Goal: Task Accomplishment & Management: Use online tool/utility

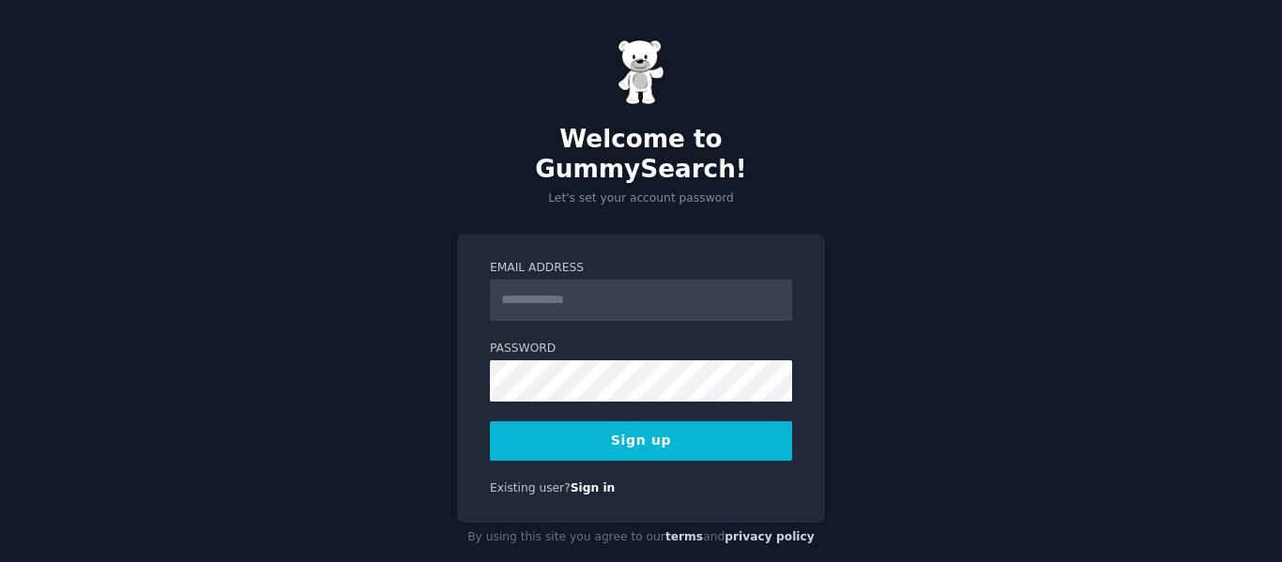
click at [529, 280] on input "Email Address" at bounding box center [641, 300] width 302 height 41
type input "**********"
click at [599, 421] on button "Sign up" at bounding box center [641, 440] width 302 height 39
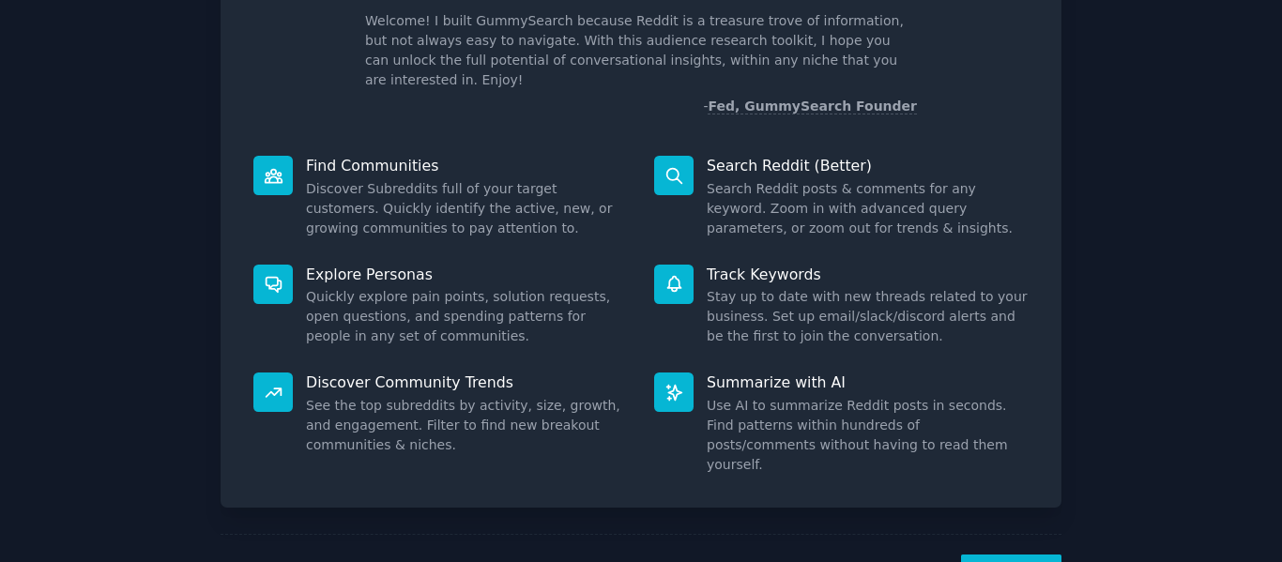
scroll to position [173, 0]
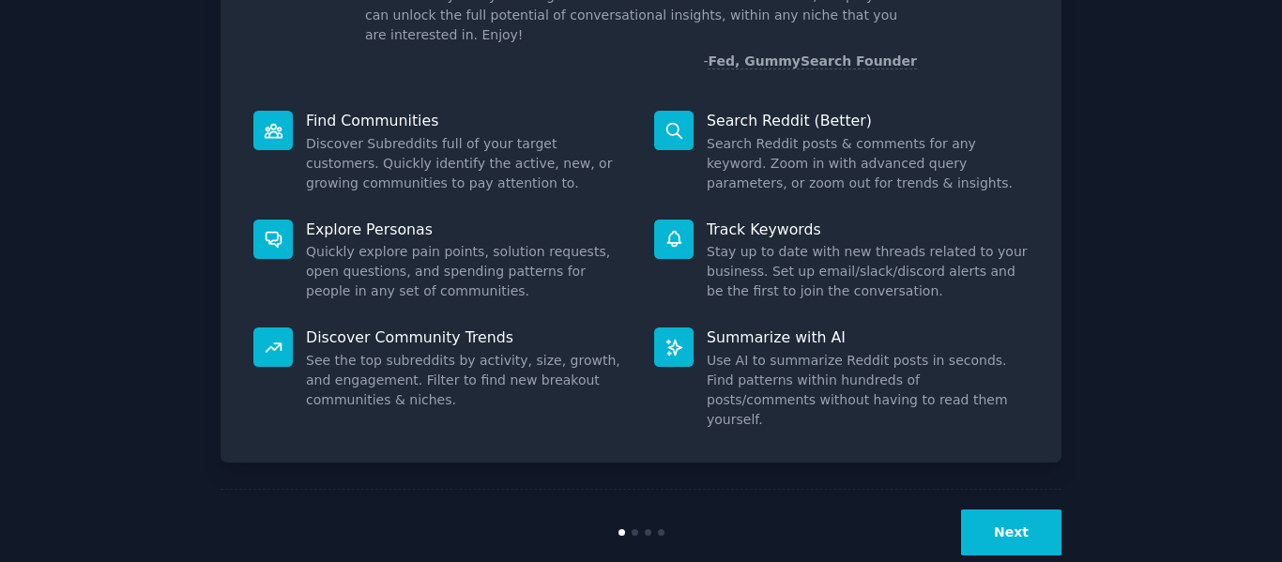
click at [1032, 510] on button "Next" at bounding box center [1011, 533] width 100 height 46
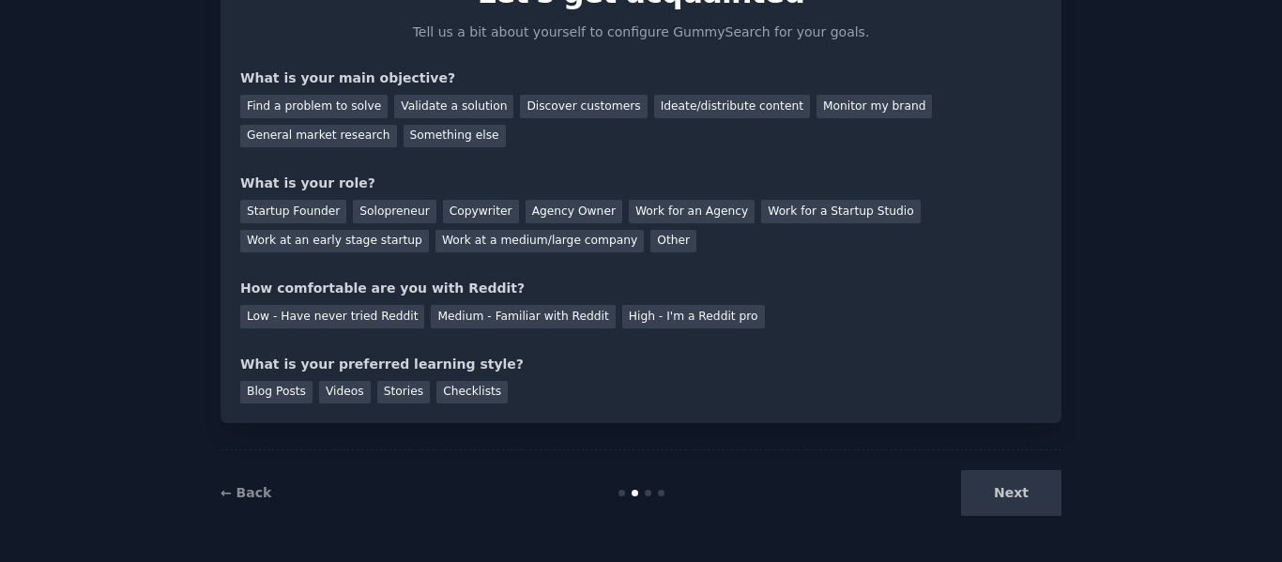
scroll to position [110, 0]
click at [1019, 494] on div "Next" at bounding box center [921, 493] width 281 height 46
click at [1016, 492] on div "Next" at bounding box center [921, 493] width 281 height 46
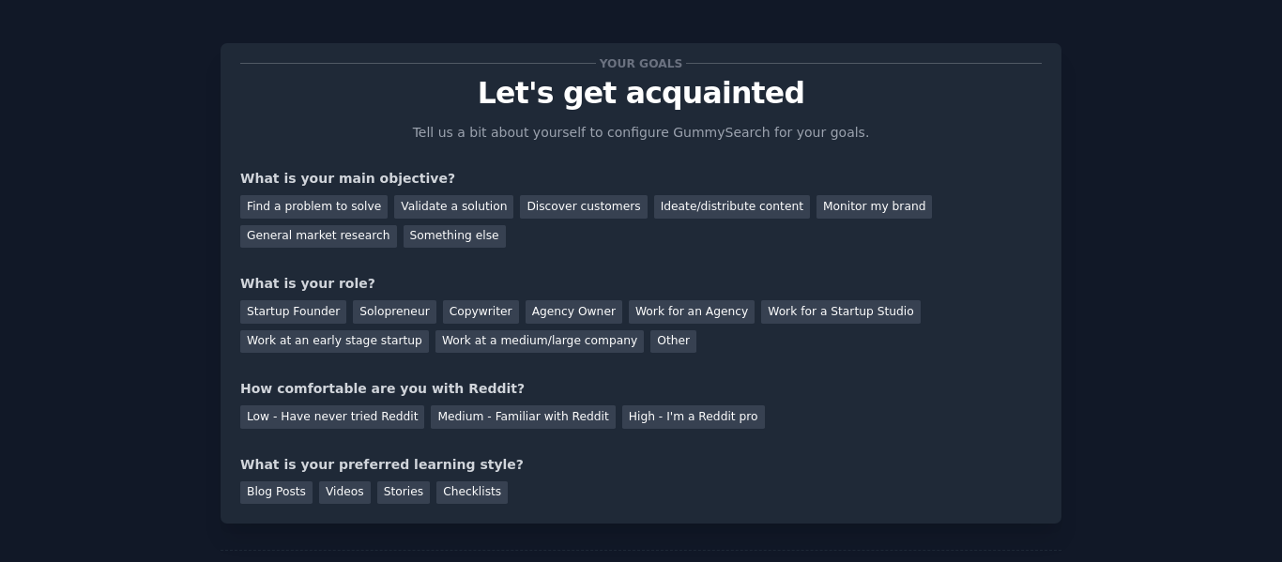
scroll to position [0, 0]
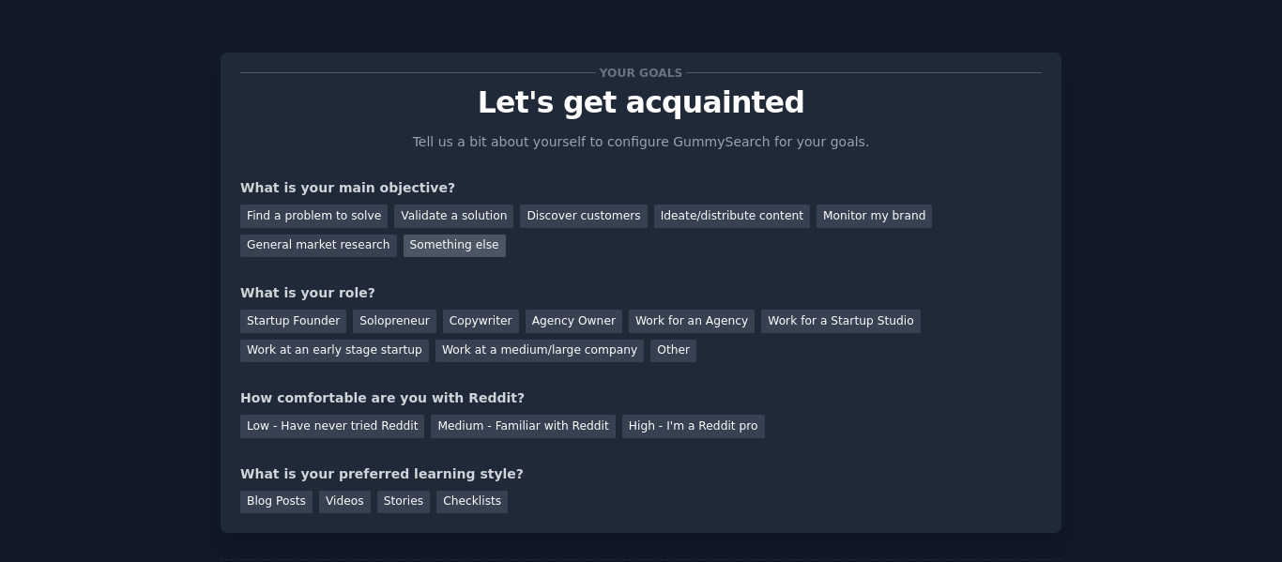
click at [404, 245] on div "Something else" at bounding box center [455, 246] width 102 height 23
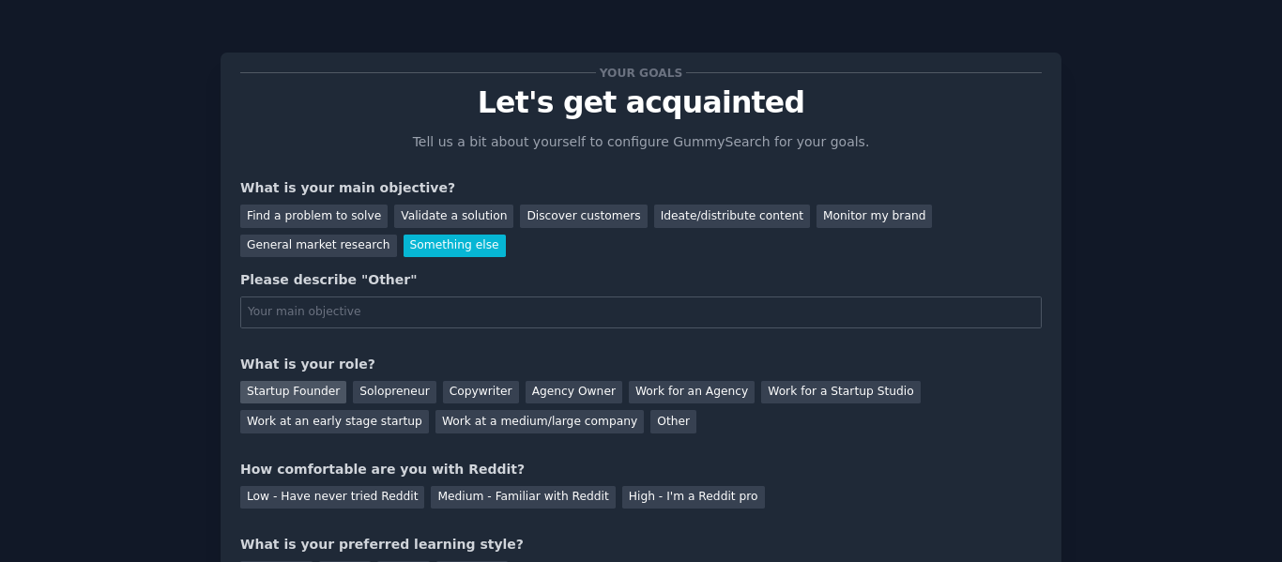
click at [294, 394] on div "Startup Founder" at bounding box center [293, 392] width 106 height 23
click at [379, 499] on div "Low - Have never tried Reddit" at bounding box center [332, 497] width 184 height 23
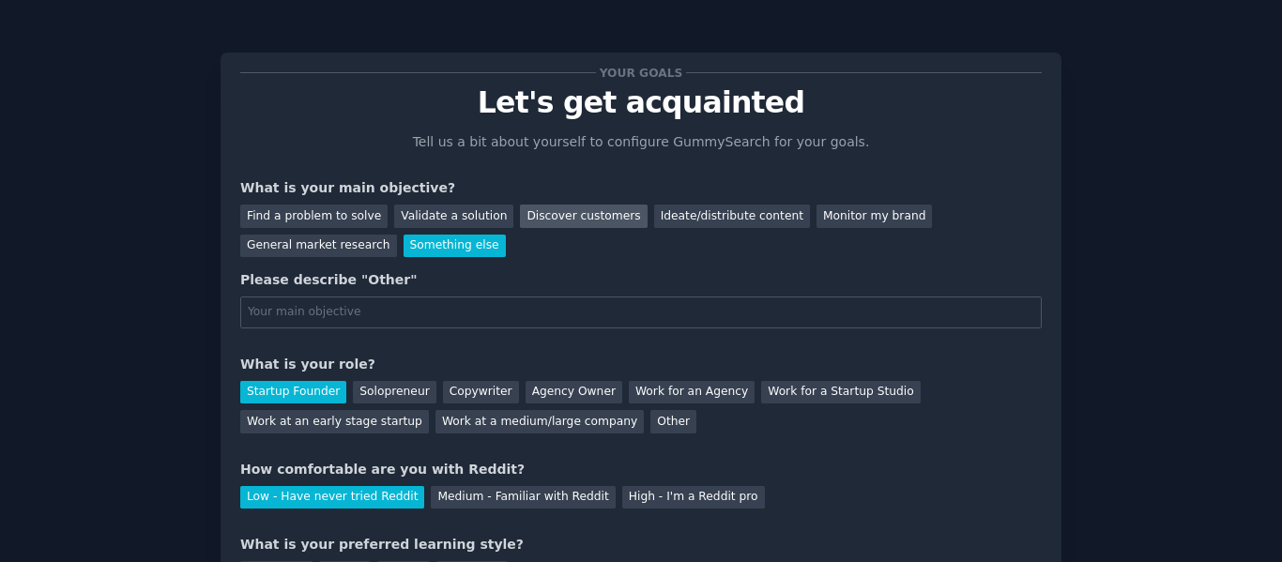
click at [580, 218] on div "Discover customers" at bounding box center [583, 216] width 127 height 23
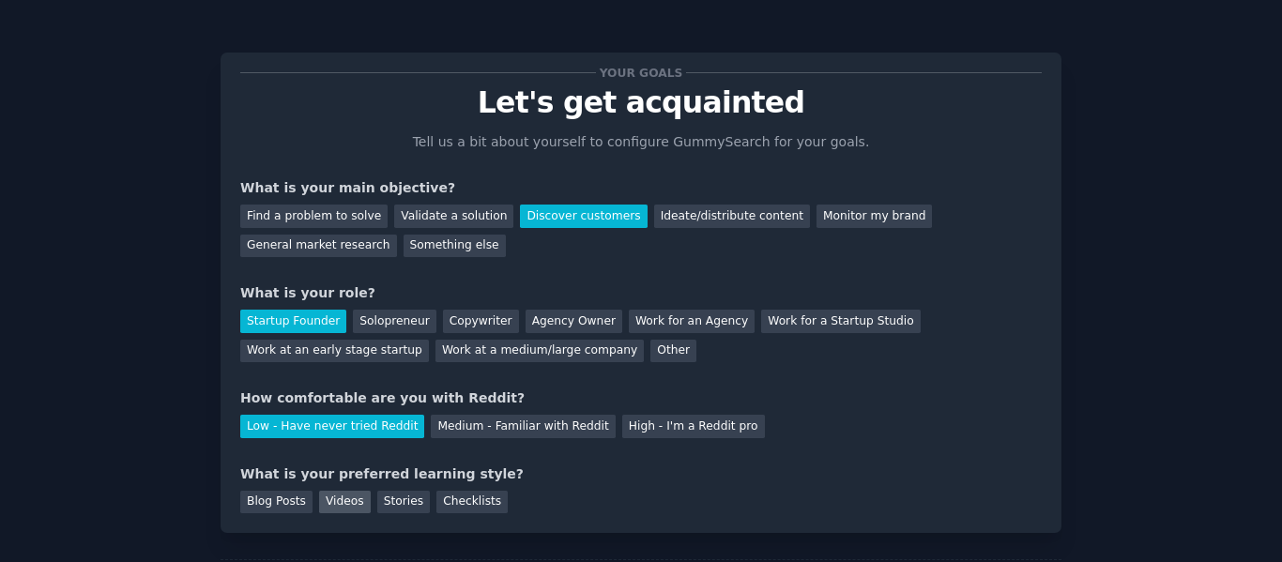
click at [323, 503] on div "Videos" at bounding box center [345, 502] width 52 height 23
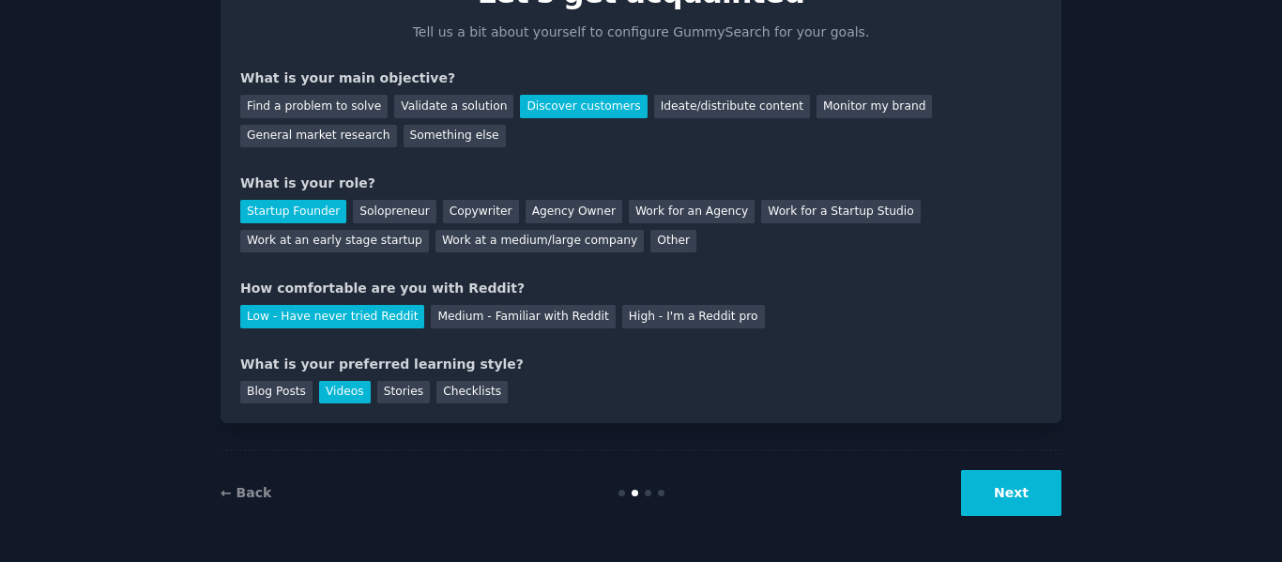
click at [1019, 492] on button "Next" at bounding box center [1011, 493] width 100 height 46
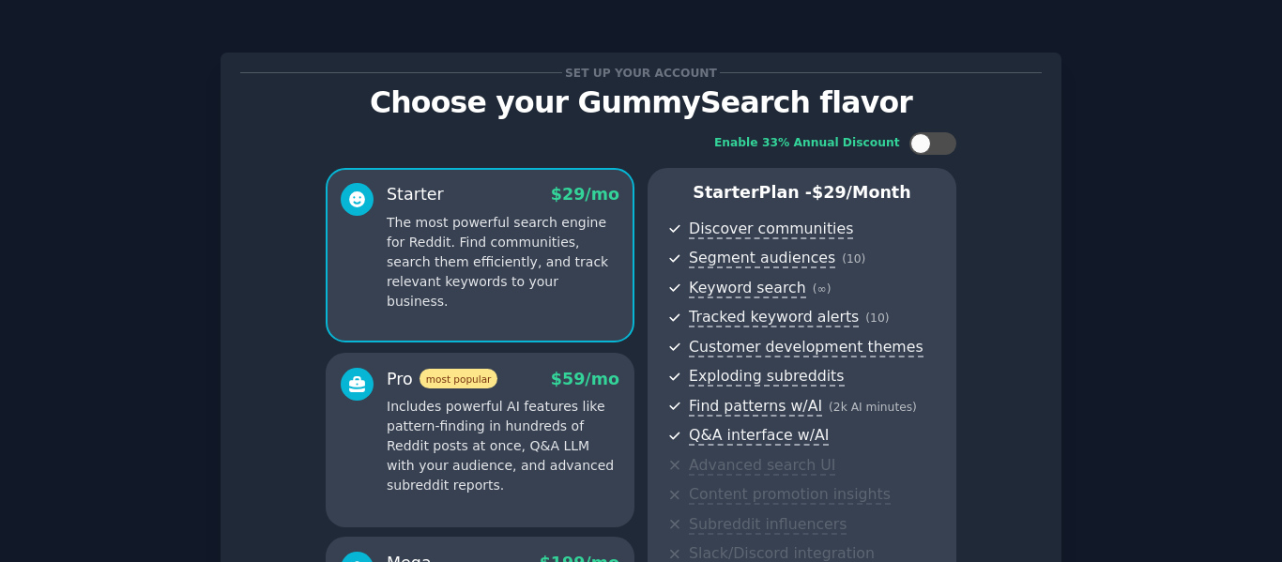
click at [1276, 382] on div "Set up your account Choose your GummySearch flavor Enable 33% Annual Discount S…" at bounding box center [641, 445] width 1282 height 891
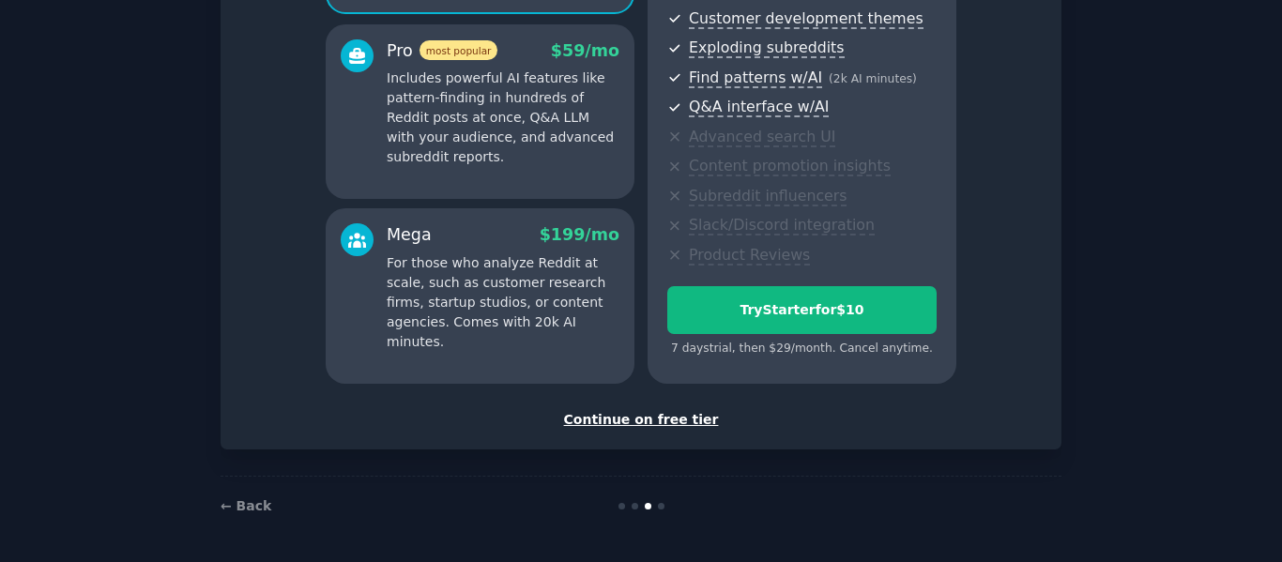
click at [652, 505] on div at bounding box center [641, 506] width 281 height 7
click at [658, 505] on div at bounding box center [661, 506] width 7 height 7
click at [652, 420] on div "Continue on free tier" at bounding box center [641, 420] width 802 height 20
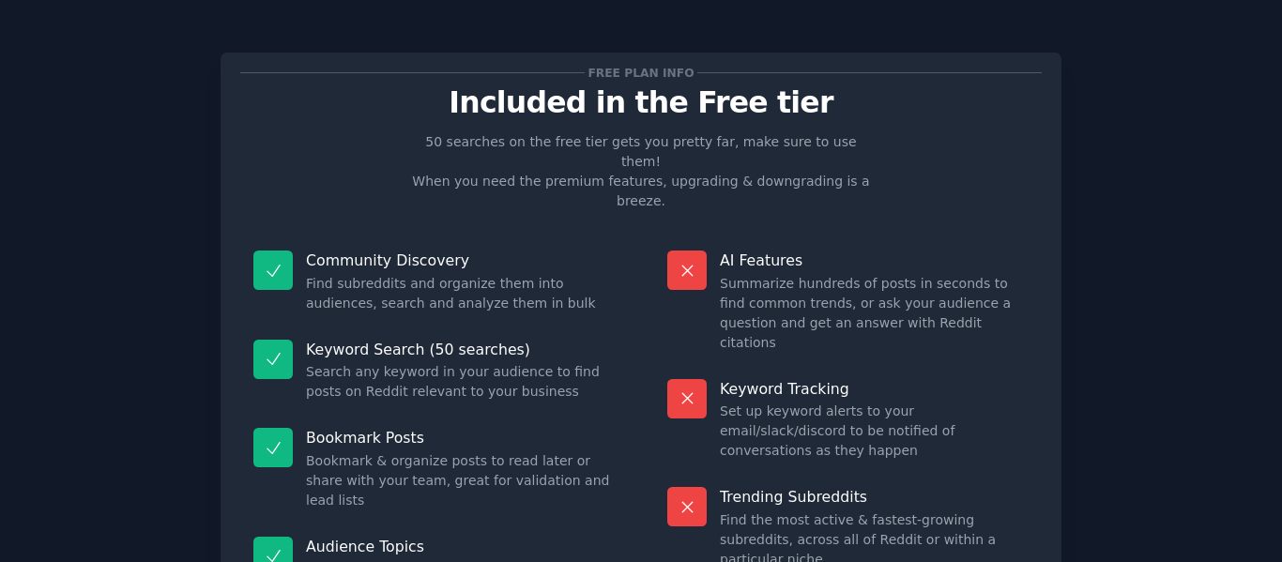
scroll to position [169, 0]
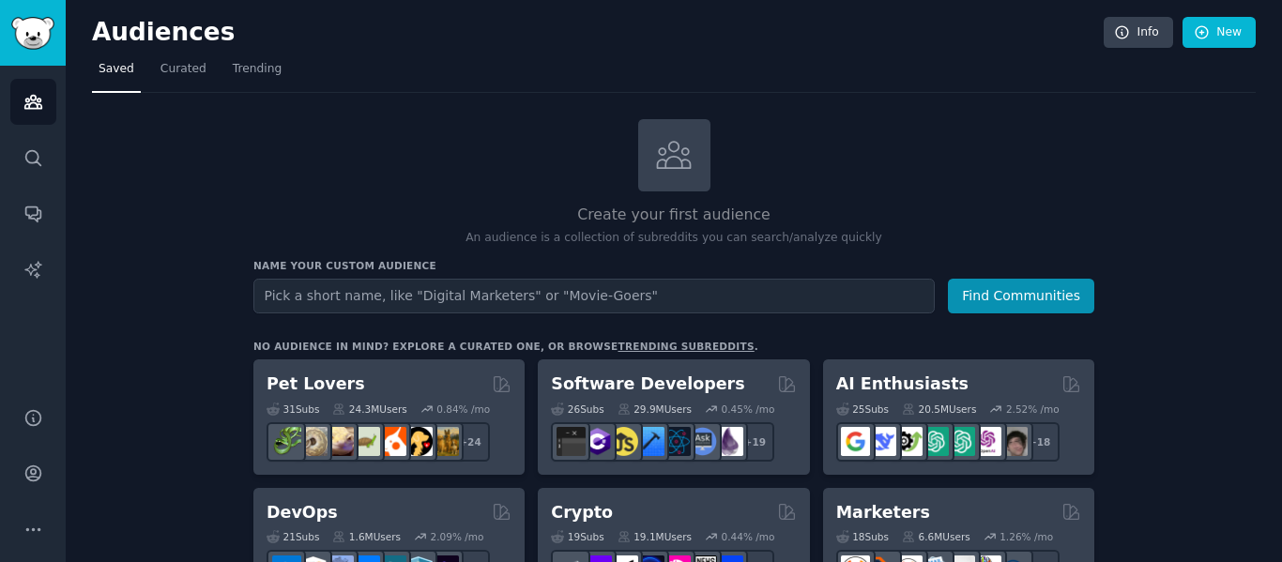
scroll to position [492, 0]
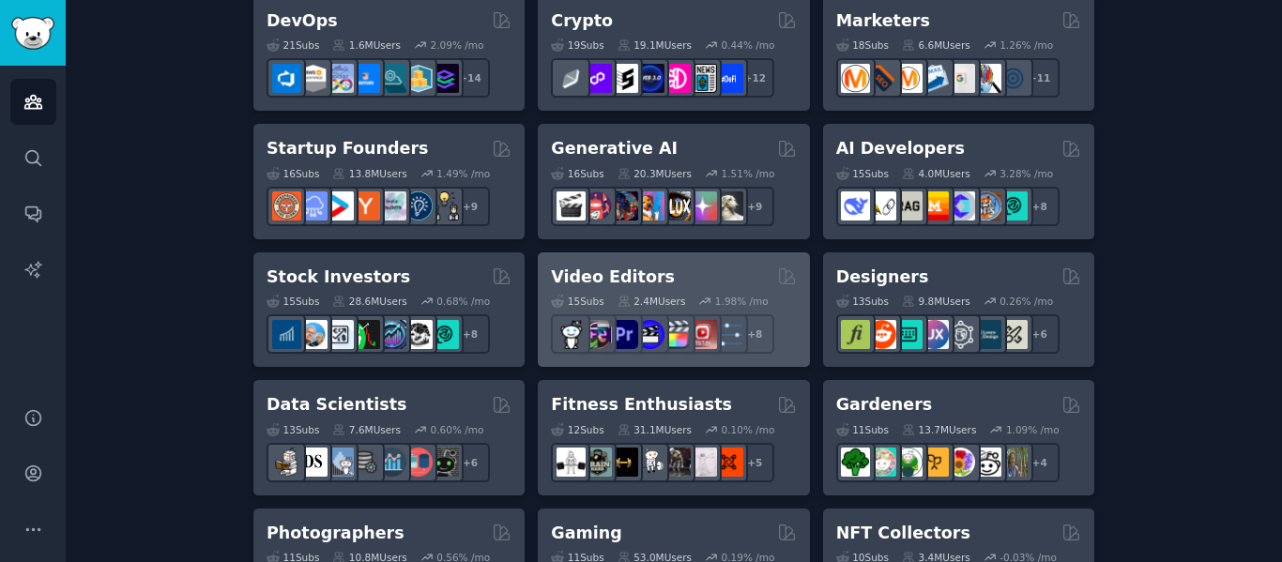
click at [631, 272] on h2 "Video Editors" at bounding box center [613, 277] width 124 height 23
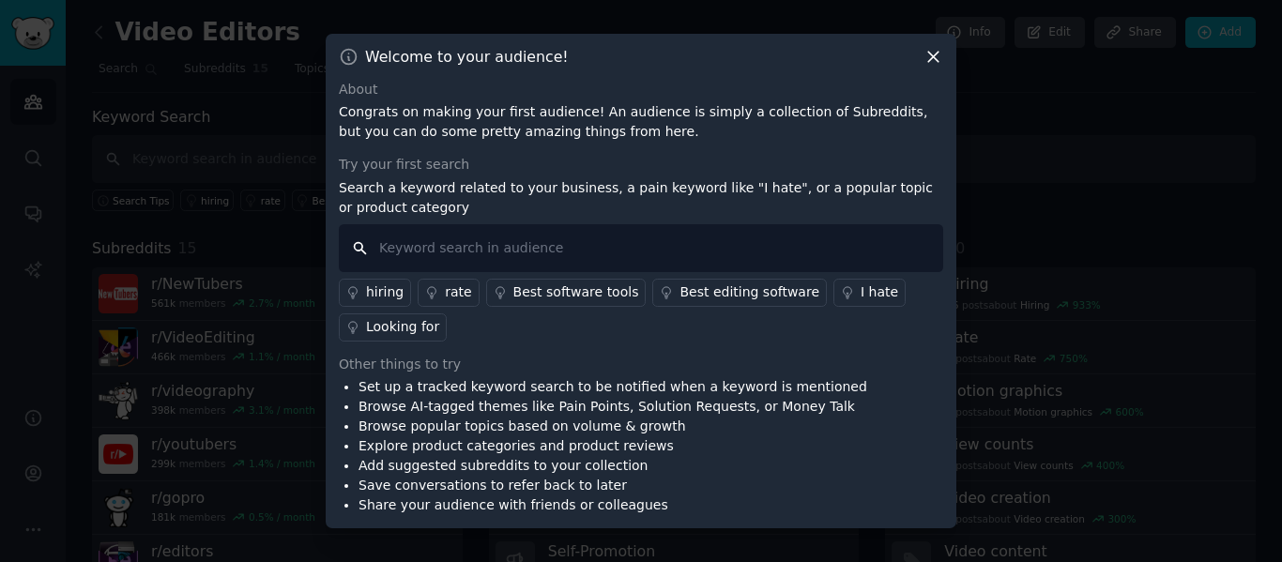
click at [580, 238] on input "text" at bounding box center [641, 248] width 605 height 48
type input "stocks"
click at [517, 293] on div "Best software tools" at bounding box center [576, 293] width 126 height 20
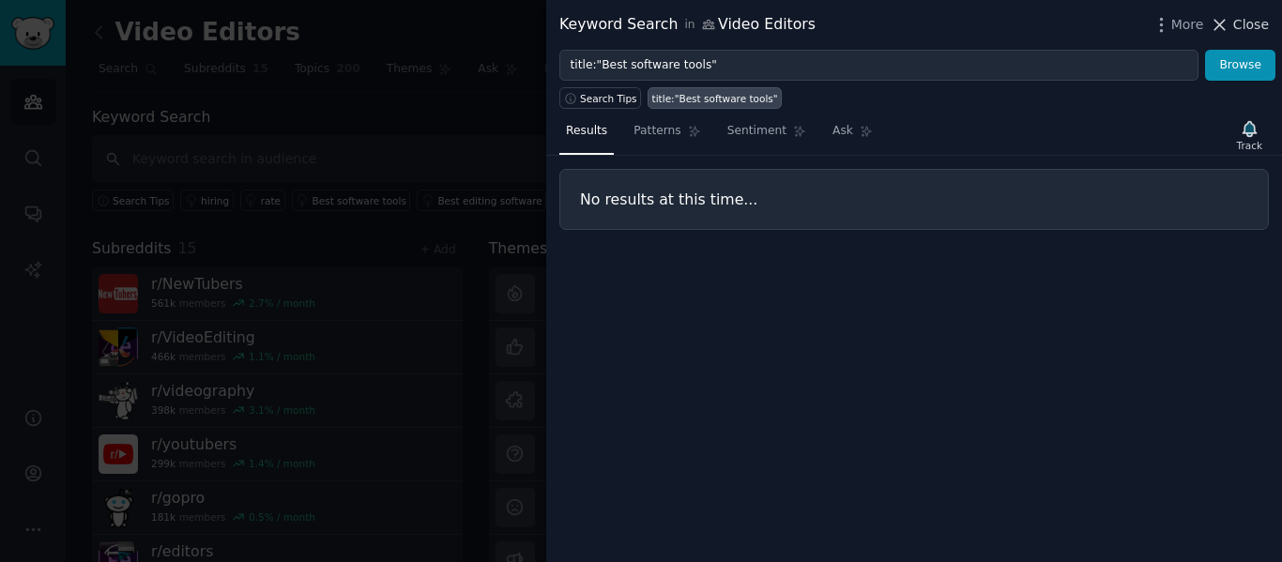
click at [1250, 27] on span "Close" at bounding box center [1252, 25] width 36 height 20
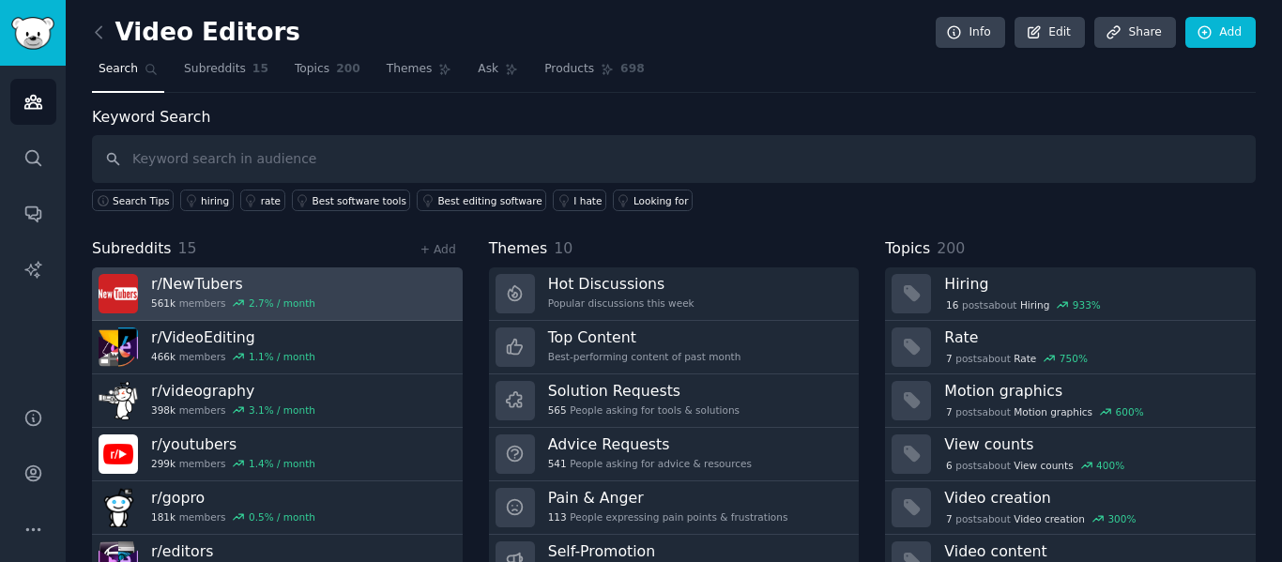
click at [334, 299] on link "r/ NewTubers 561k members 2.7 % / month" at bounding box center [277, 295] width 371 height 54
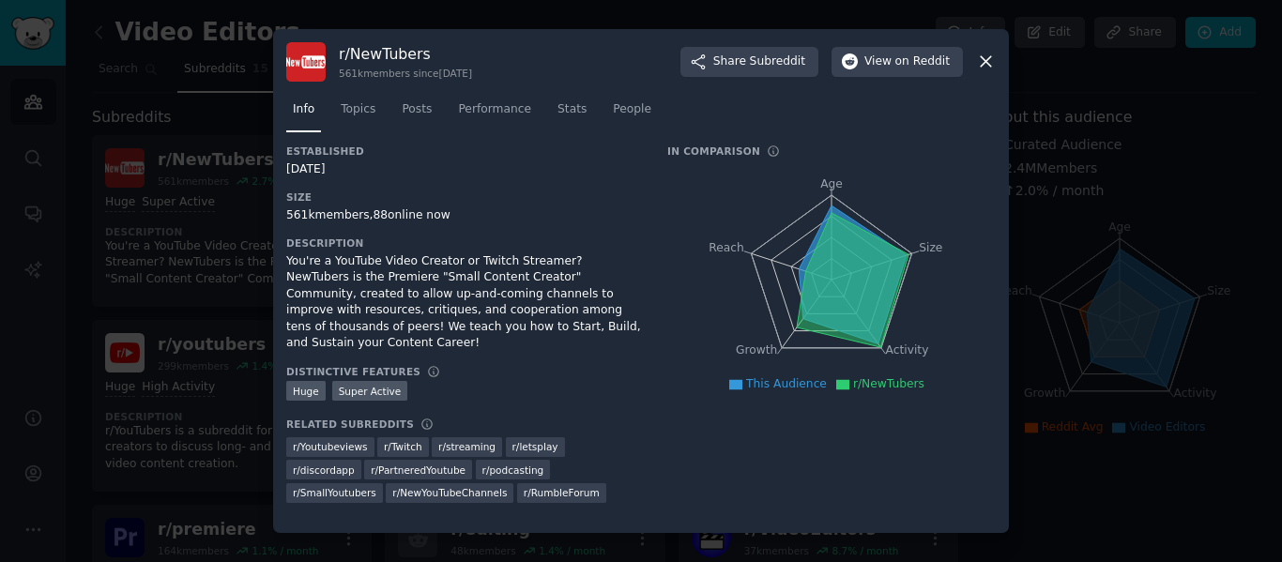
click at [980, 65] on icon at bounding box center [986, 62] width 20 height 20
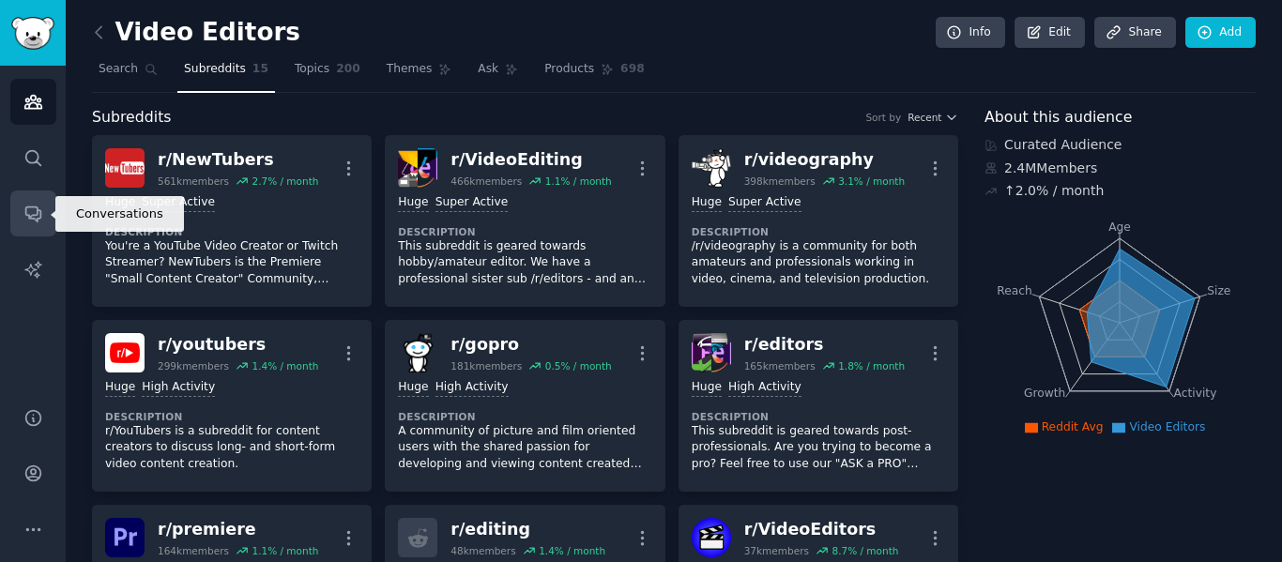
click at [27, 207] on icon "Sidebar" at bounding box center [32, 214] width 15 height 15
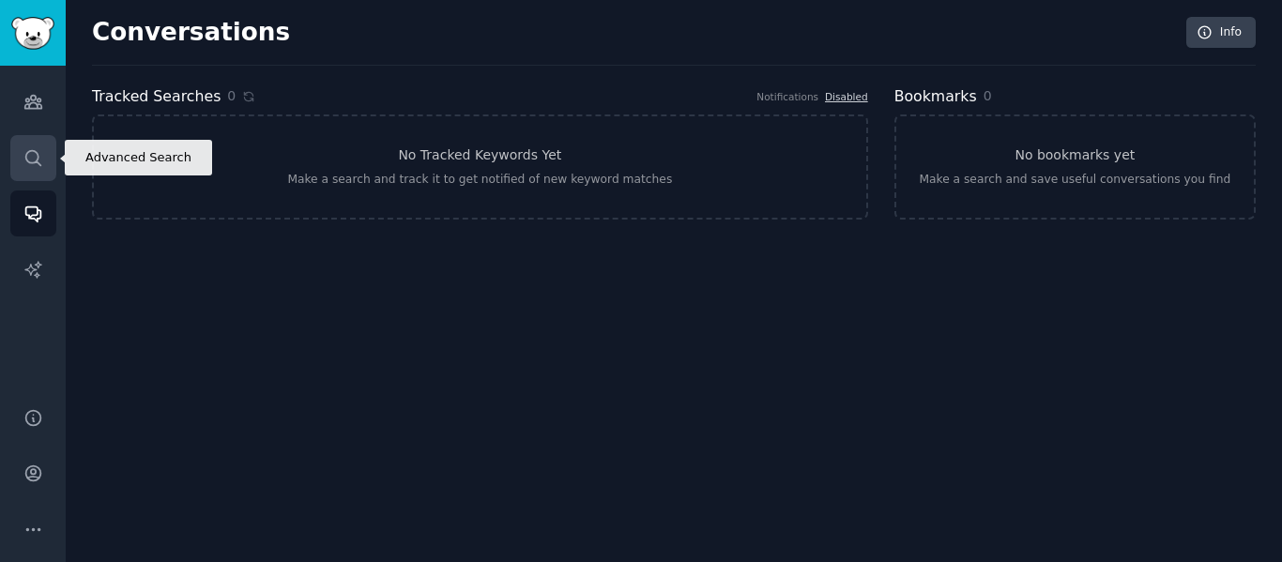
click at [36, 173] on link "Search" at bounding box center [33, 158] width 46 height 46
